Goal: Task Accomplishment & Management: Manage account settings

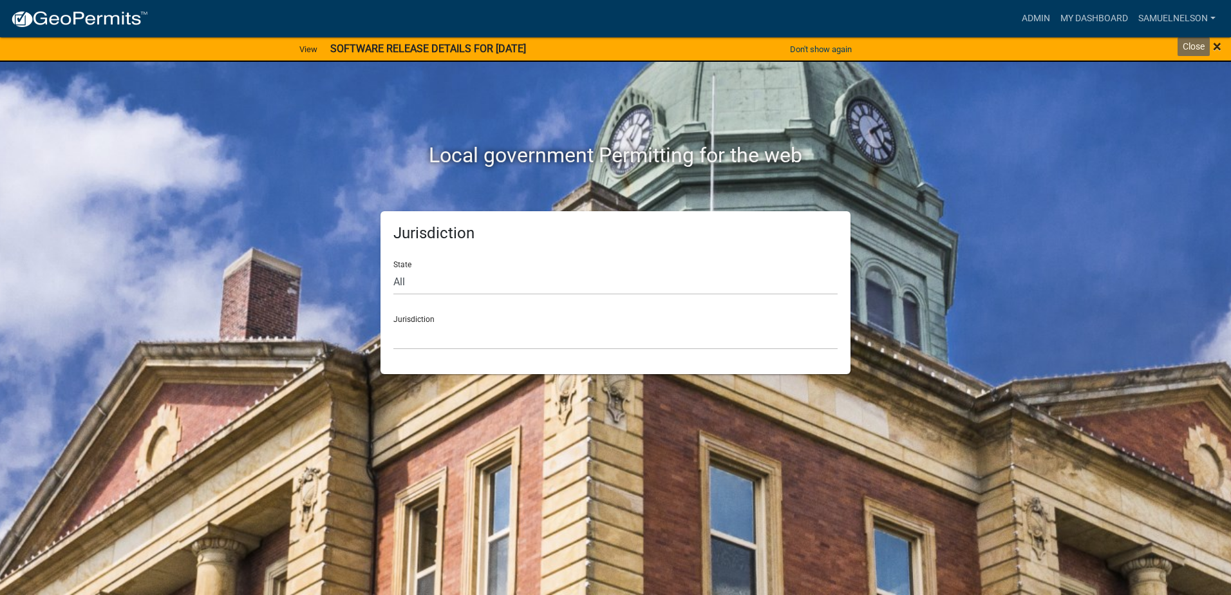
click at [1214, 52] on span "×" at bounding box center [1217, 46] width 8 height 18
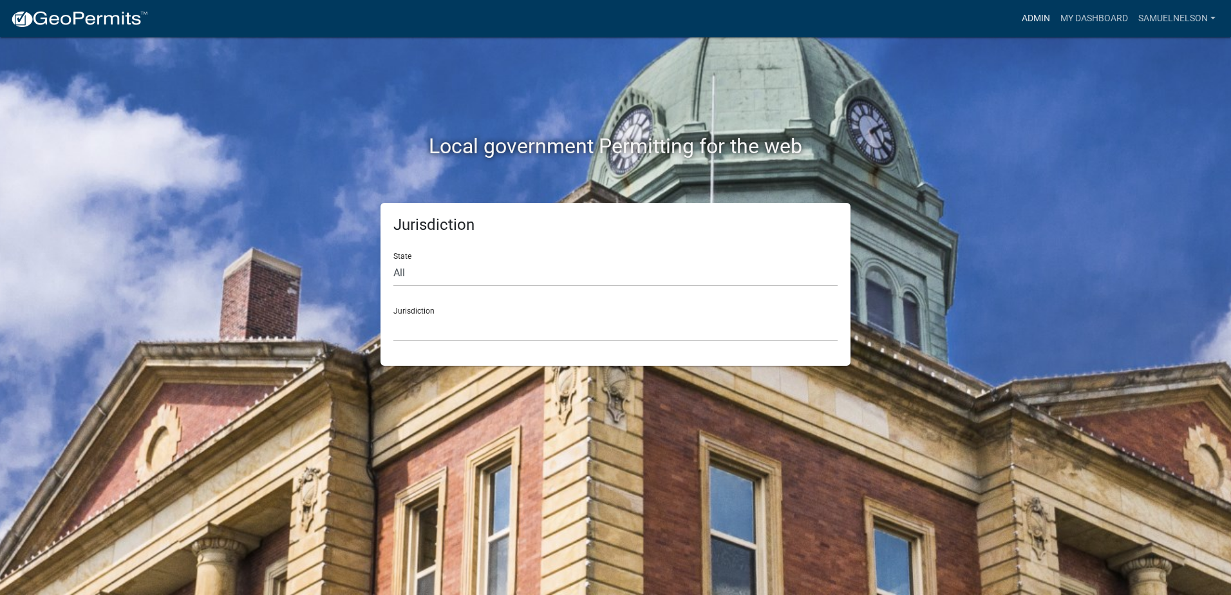
click at [1039, 17] on link "Admin" at bounding box center [1036, 18] width 39 height 24
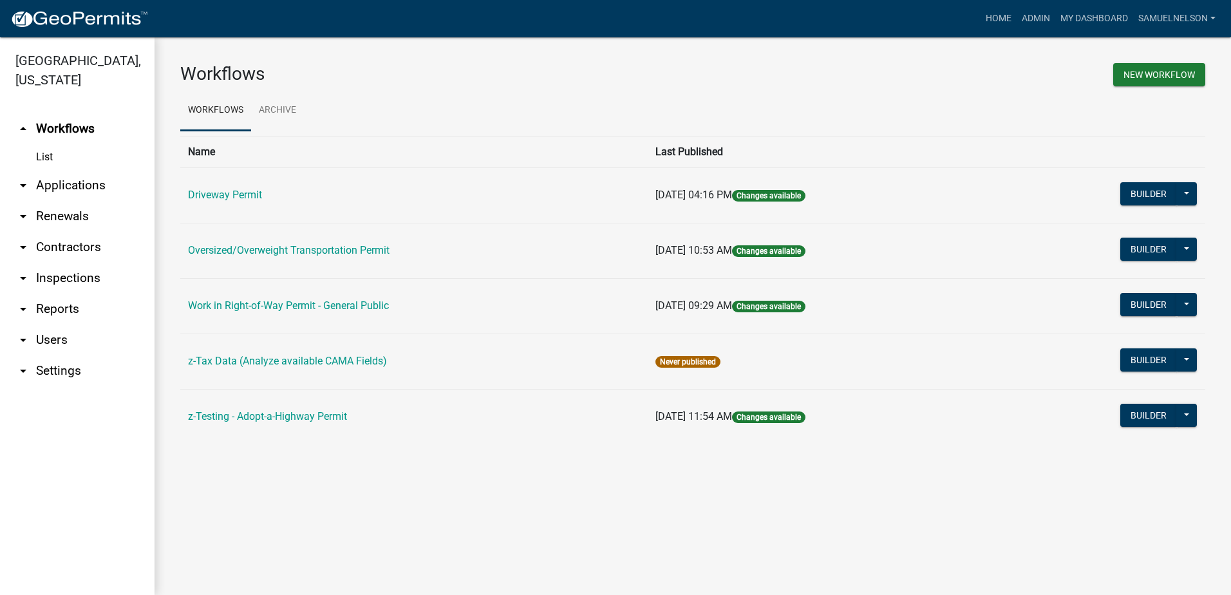
click at [64, 178] on link "arrow_drop_down Applications" at bounding box center [77, 185] width 155 height 31
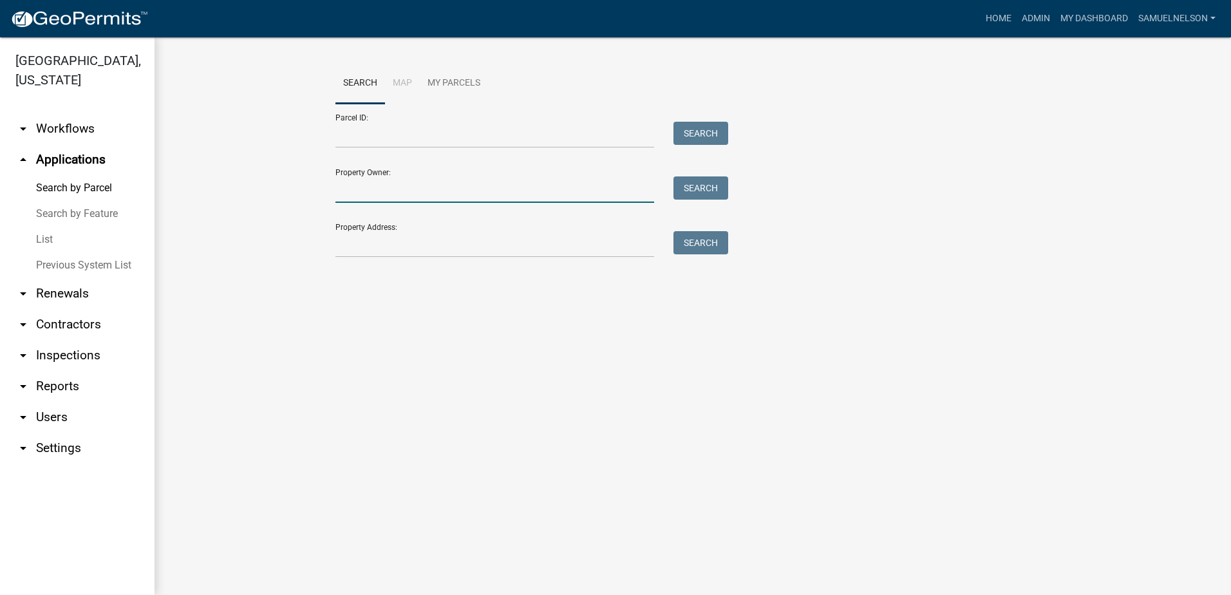
click at [410, 183] on input "Property Owner:" at bounding box center [494, 189] width 319 height 26
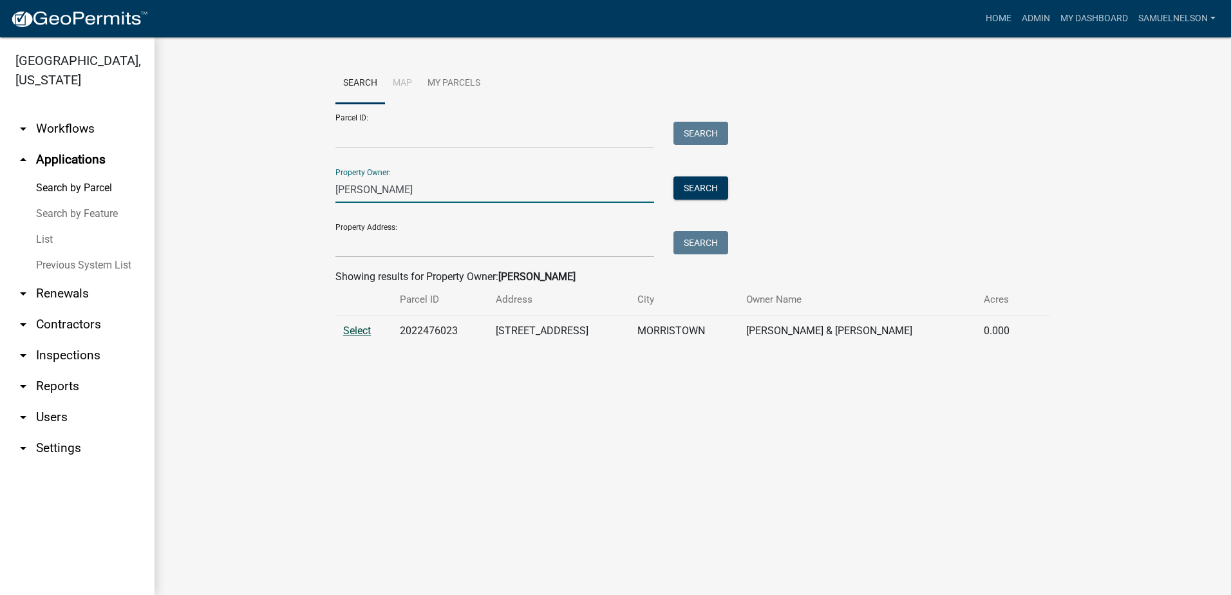
type input "[PERSON_NAME]"
click at [355, 328] on span "Select" at bounding box center [357, 330] width 28 height 12
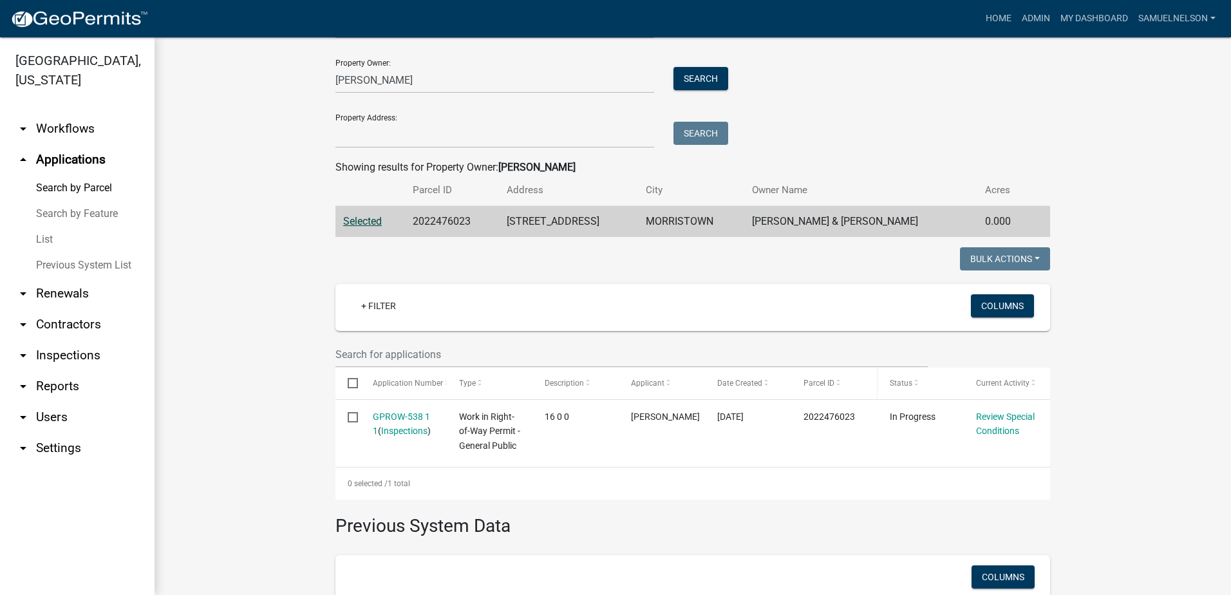
scroll to position [129, 0]
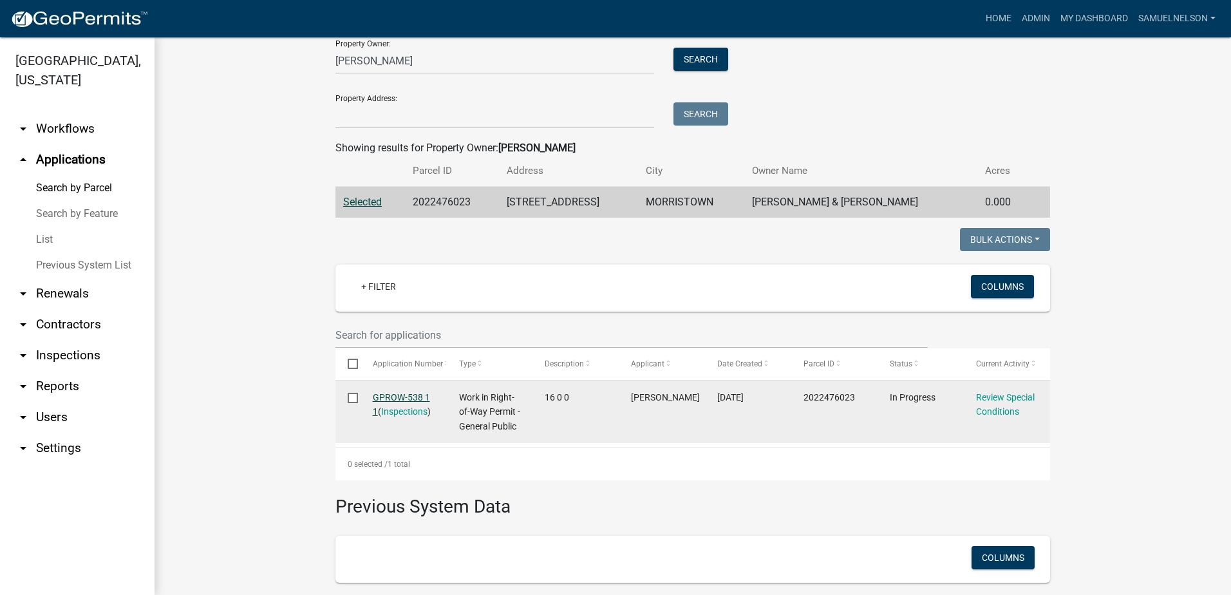
click at [393, 393] on link "GPROW-538 1 1" at bounding box center [401, 404] width 57 height 25
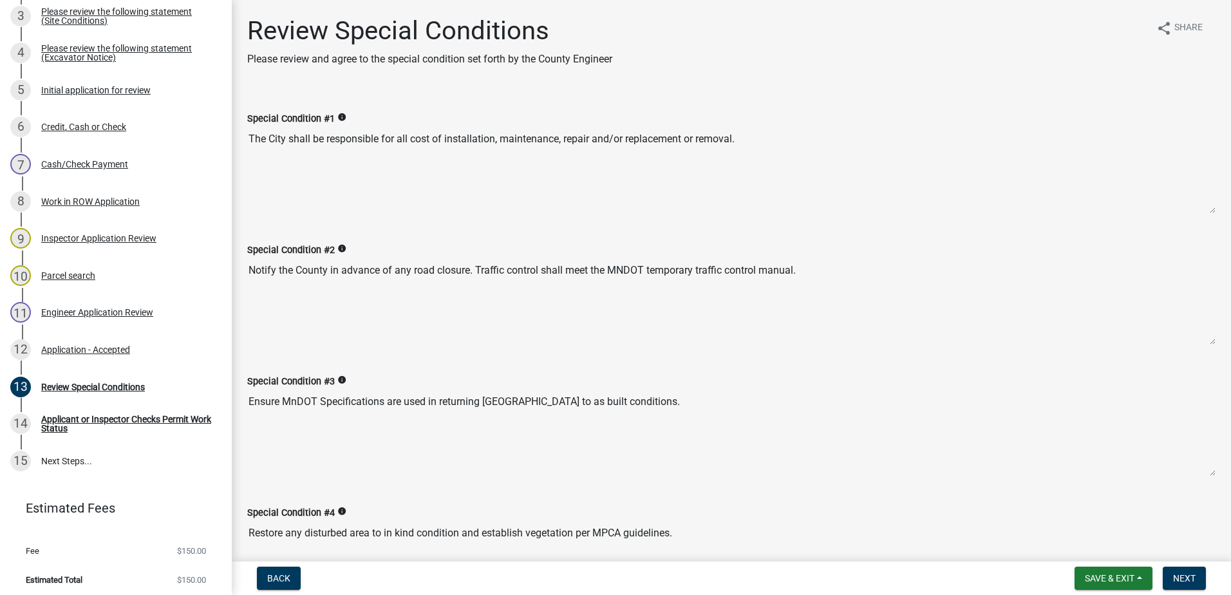
drag, startPoint x: 762, startPoint y: 460, endPoint x: 759, endPoint y: 119, distance: 341.2
